Goal: Information Seeking & Learning: Find specific fact

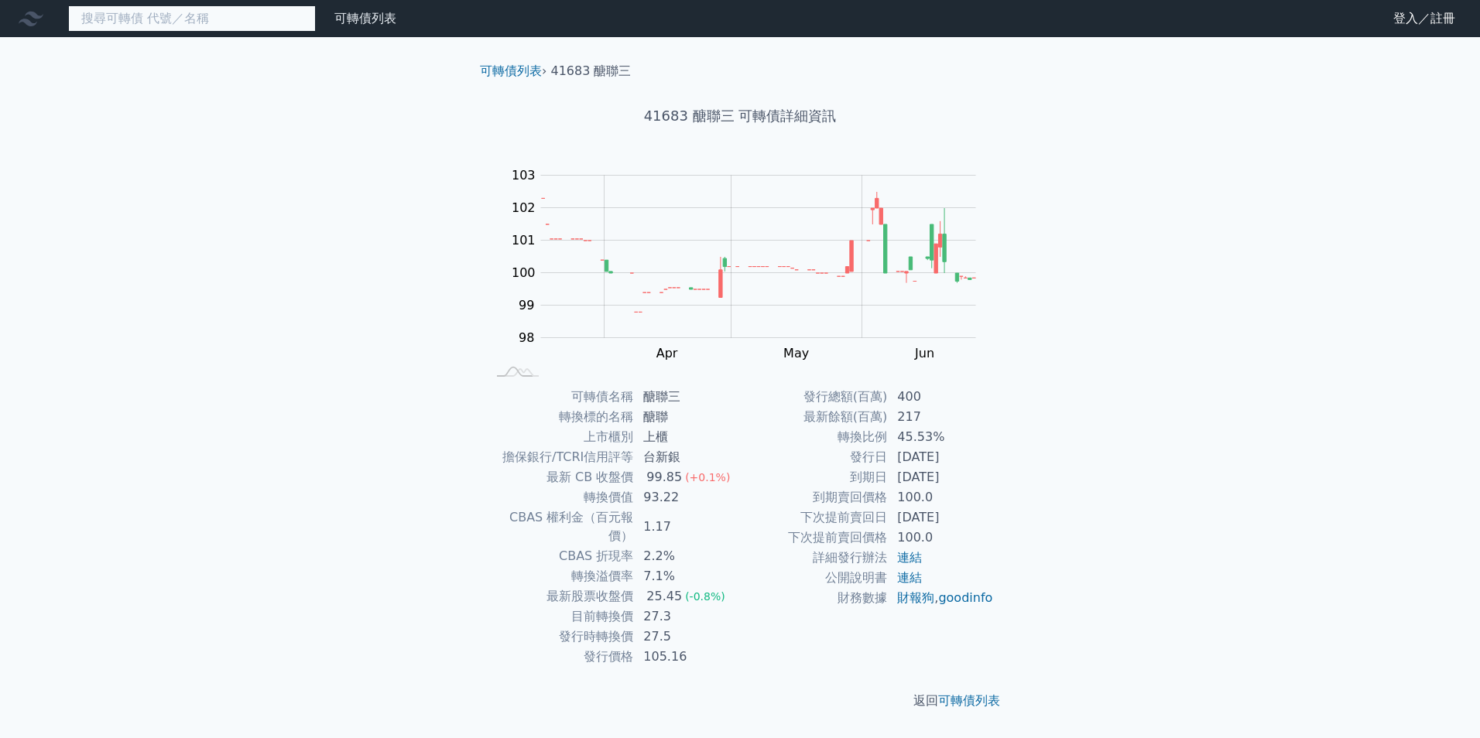
click at [209, 29] on input at bounding box center [192, 18] width 248 height 26
drag, startPoint x: 690, startPoint y: 118, endPoint x: 716, endPoint y: 125, distance: 26.3
click at [716, 125] on h1 "41683 醣聯三 可轉債詳細資訊" at bounding box center [740, 116] width 545 height 22
copy h1 "醣聯"
click at [136, 26] on input at bounding box center [192, 18] width 248 height 26
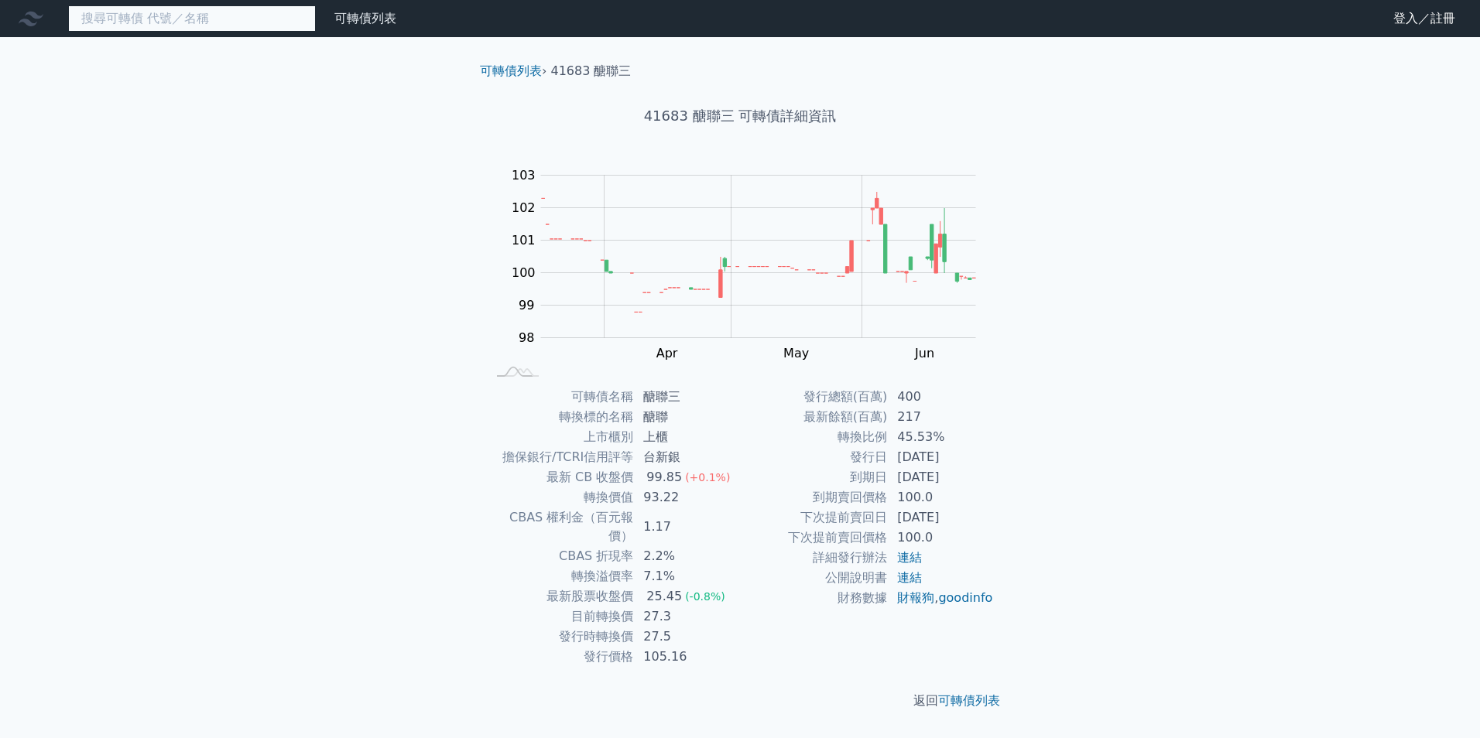
paste input "醣聯"
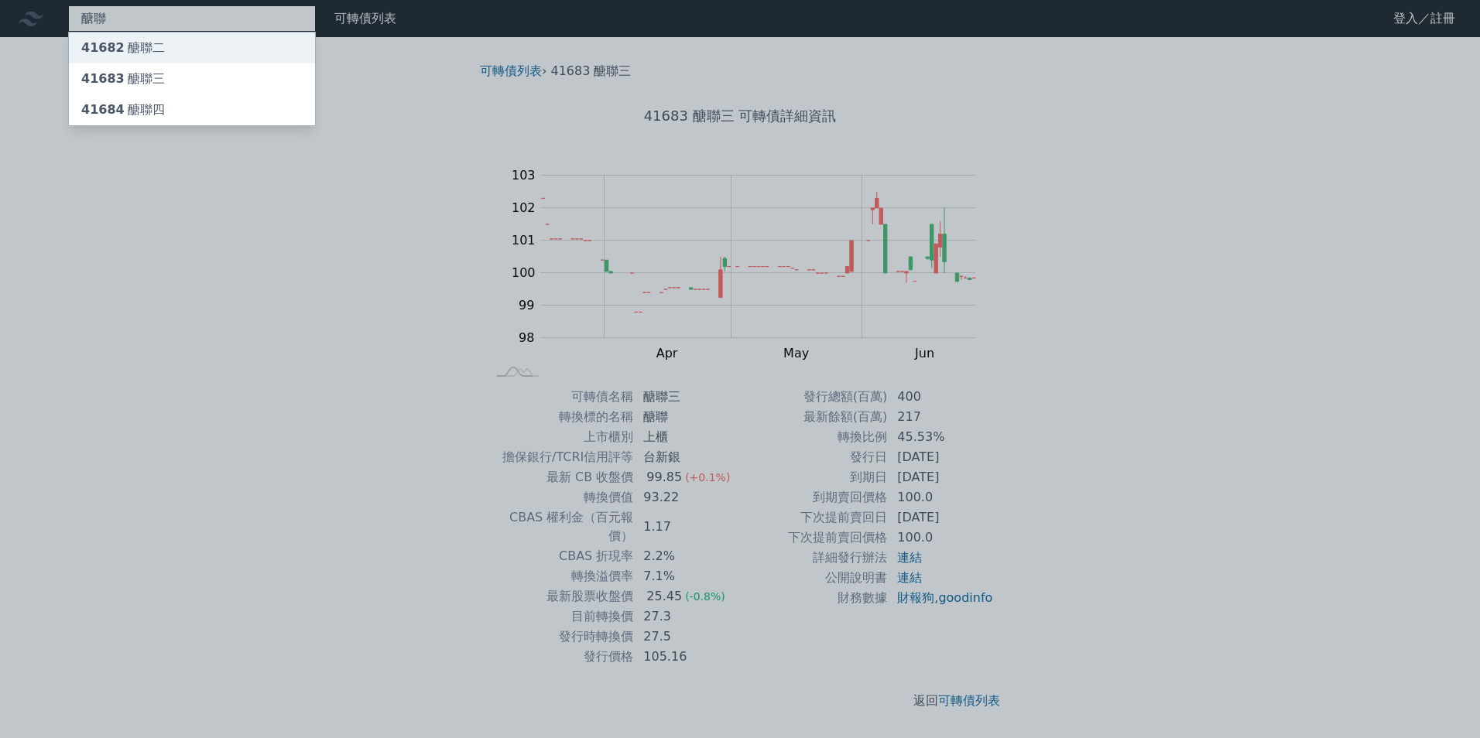
type input "醣聯"
click at [159, 52] on div "41682 醣聯二" at bounding box center [192, 48] width 246 height 31
